Goal: Task Accomplishment & Management: Complete application form

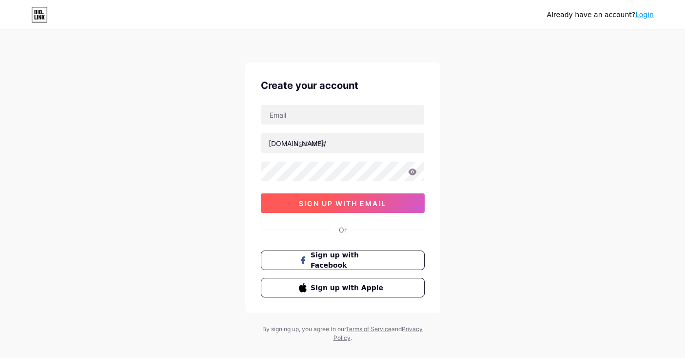
click at [356, 205] on span "sign up with email" at bounding box center [342, 203] width 87 height 8
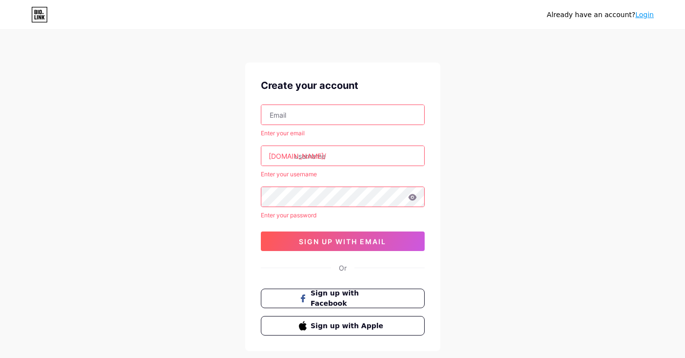
click at [351, 117] on input "text" at bounding box center [342, 115] width 163 height 20
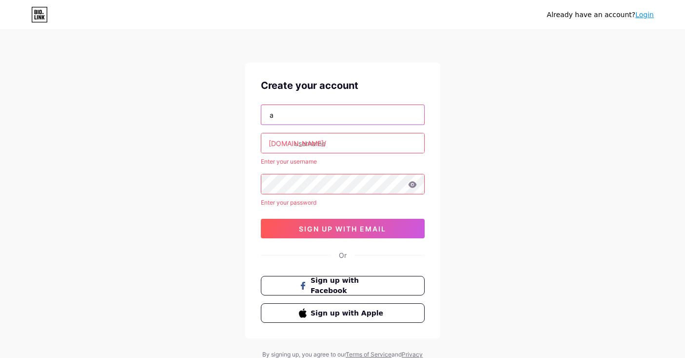
type input "a"
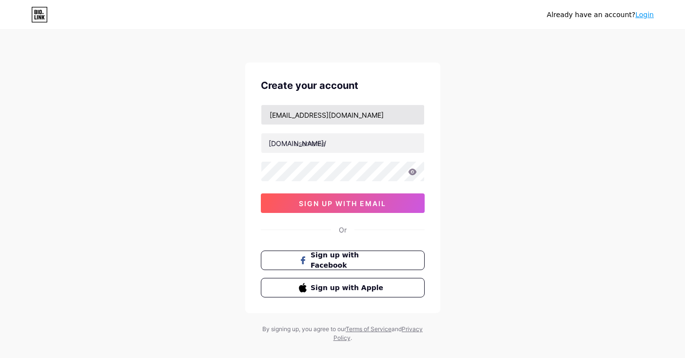
type input "[EMAIL_ADDRESS][DOMAIN_NAME]"
